Goal: Task Accomplishment & Management: Use online tool/utility

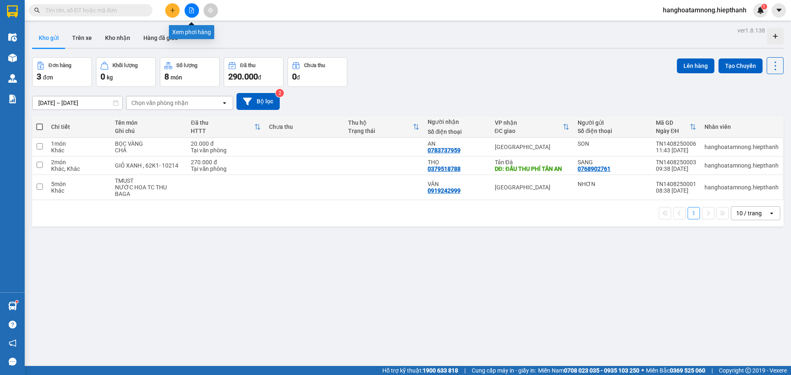
click at [195, 12] on button at bounding box center [192, 10] width 14 height 14
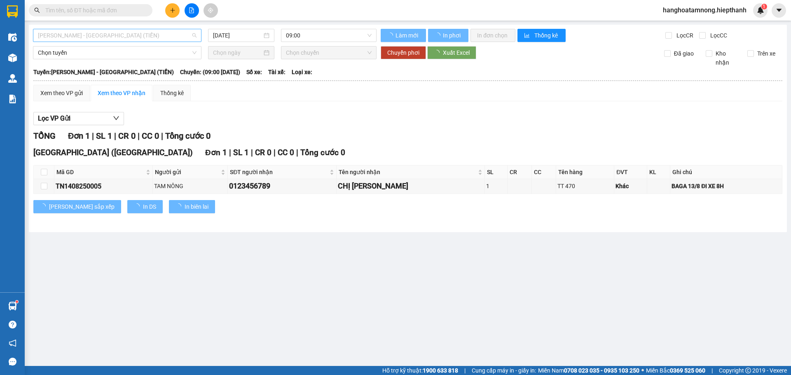
click at [149, 31] on span "[PERSON_NAME] - [GEOGRAPHIC_DATA] (TIỀN)" at bounding box center [117, 35] width 159 height 12
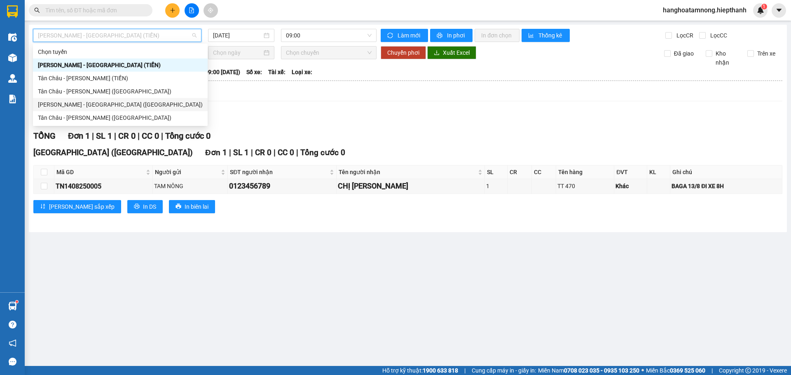
click at [148, 109] on div "[PERSON_NAME] - [GEOGRAPHIC_DATA] ([GEOGRAPHIC_DATA])" at bounding box center [120, 104] width 165 height 9
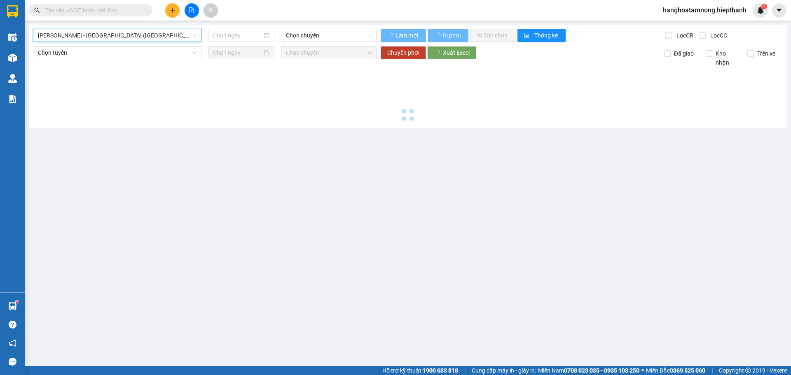
type input "[DATE]"
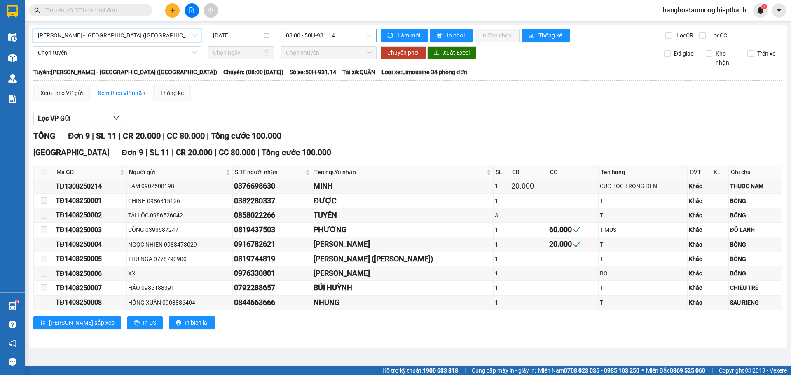
click at [317, 37] on span "08:00 - 50H-931.14" at bounding box center [329, 35] width 86 height 12
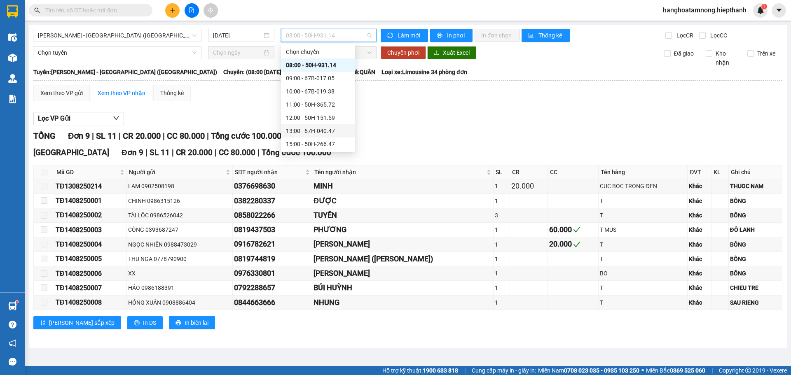
scroll to position [41, 0]
click at [318, 52] on div "10:00 - 67B-019.38" at bounding box center [318, 50] width 64 height 9
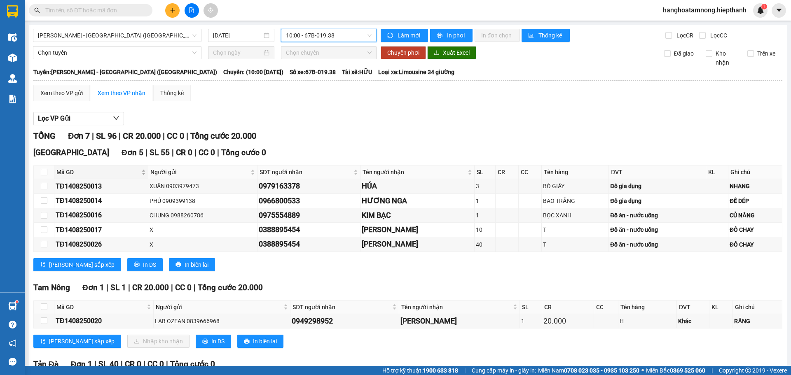
scroll to position [82, 0]
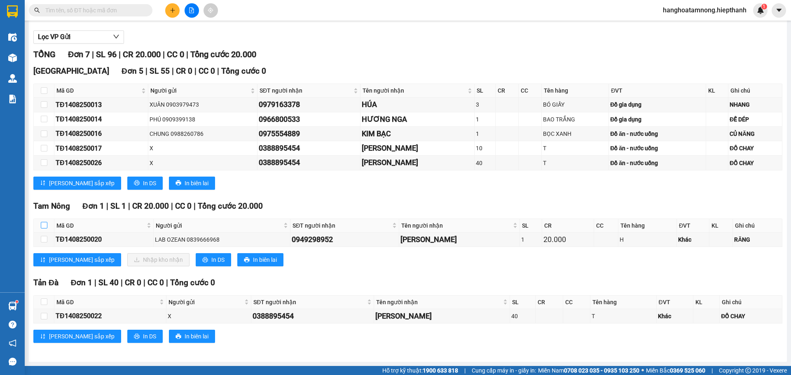
click at [42, 226] on input "checkbox" at bounding box center [44, 225] width 7 height 7
checkbox input "true"
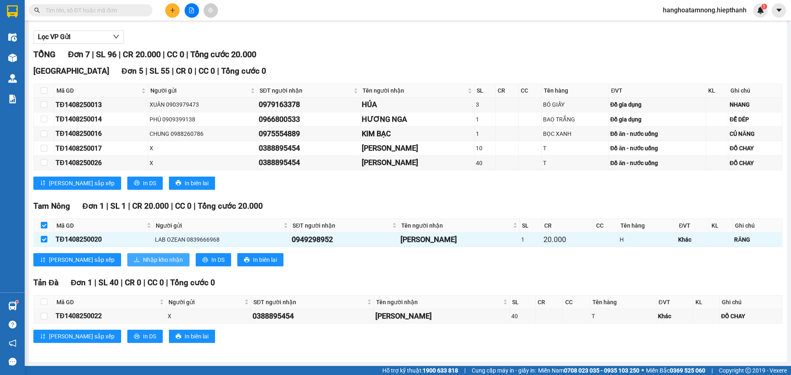
click at [127, 266] on button "Nhập kho nhận" at bounding box center [158, 259] width 62 height 13
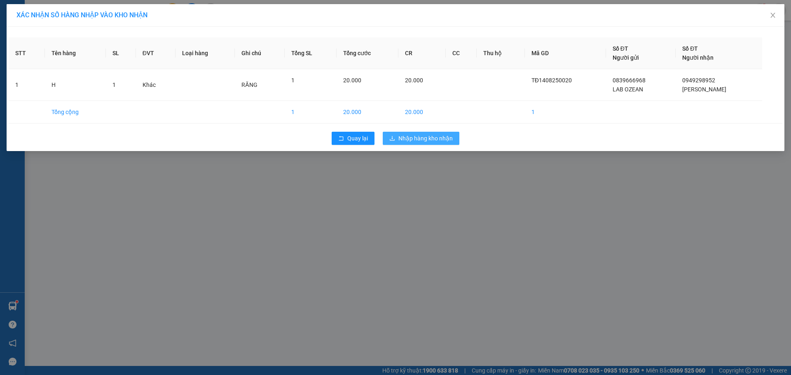
click at [399, 141] on span "Nhập hàng kho nhận" at bounding box center [425, 138] width 54 height 9
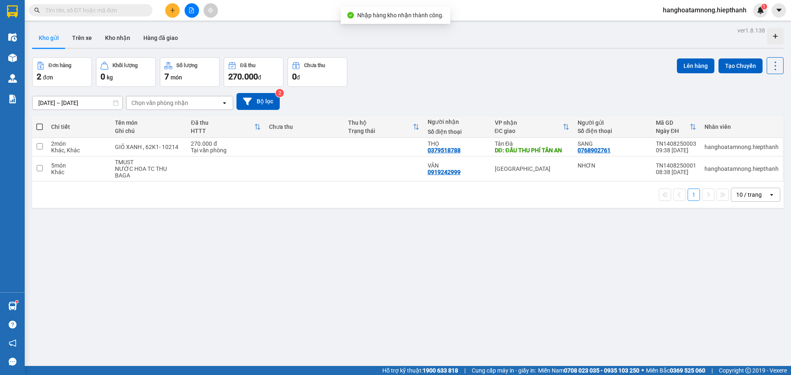
click at [396, 64] on div "Đơn hàng 2 đơn Khối lượng 0 kg Số lượng 7 món Đã thu 270.000 đ Chưa thu 0 đ Lên…" at bounding box center [407, 72] width 751 height 30
